Goal: Find specific fact: Find specific fact

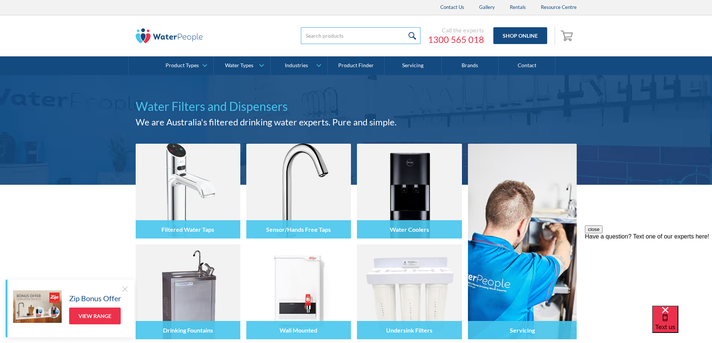
click at [348, 34] on input "search" at bounding box center [361, 35] width 120 height 17
drag, startPoint x: 345, startPoint y: 31, endPoint x: 300, endPoint y: 36, distance: 44.7
click at [302, 35] on input "billi" at bounding box center [361, 35] width 120 height 17
drag, startPoint x: 300, startPoint y: 36, endPoint x: 284, endPoint y: 36, distance: 16.4
click at [284, 36] on div "billi Call the experts [PHONE_NUMBER] Shop Online 0 Your Cart Subtotal Pay with…" at bounding box center [427, 36] width 299 height 22
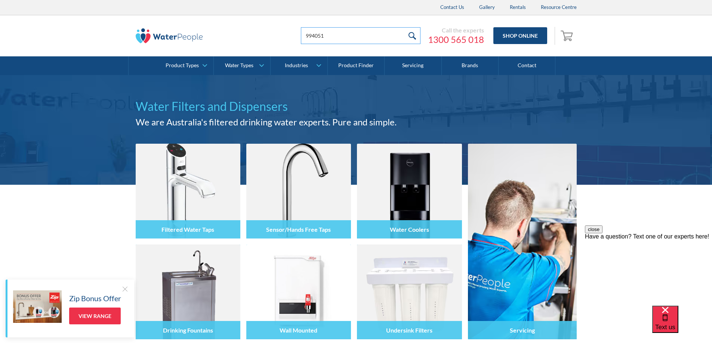
type input "994051"
click at [404, 27] on input "submit" at bounding box center [412, 35] width 16 height 17
